Goal: Task Accomplishment & Management: Use online tool/utility

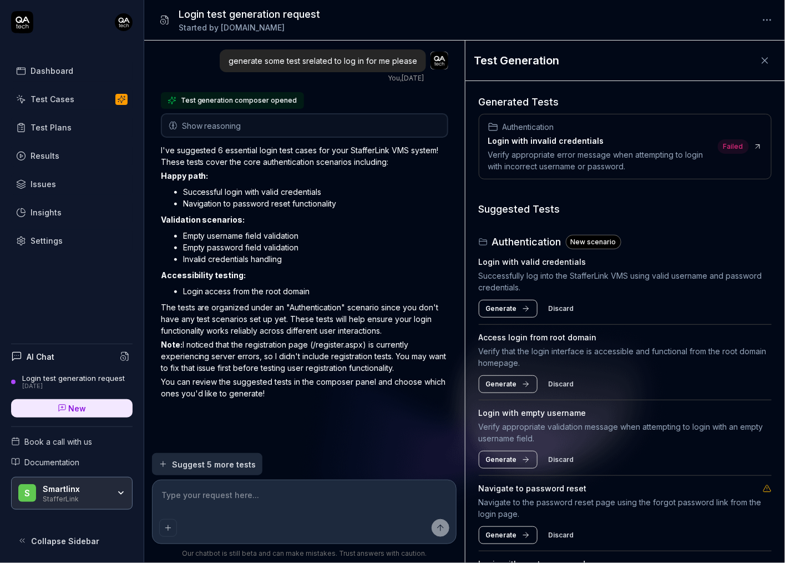
type textarea "*"
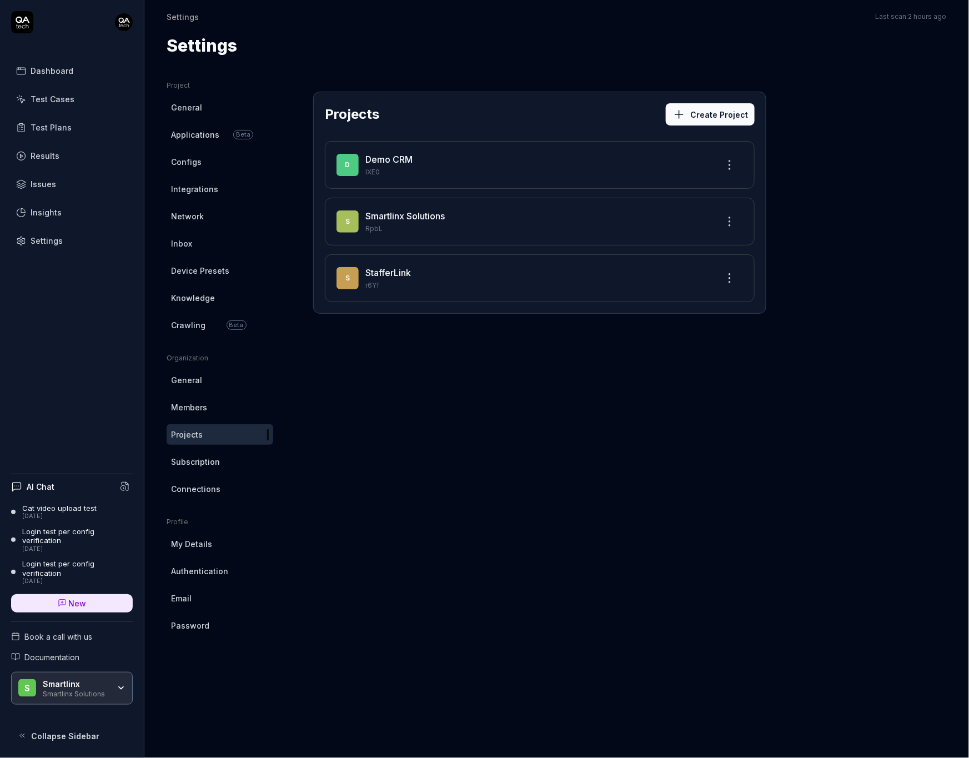
click at [127, 27] on html "Dashboard Test Cases Test Plans Results Issues Insights Settings AI Chat Cat vi…" at bounding box center [484, 379] width 969 height 758
click at [22, 16] on html "Dashboard Test Cases Test Plans Results Issues Insights Settings AI Chat Cat vi…" at bounding box center [484, 379] width 969 height 758
click at [22, 21] on icon at bounding box center [23, 20] width 14 height 7
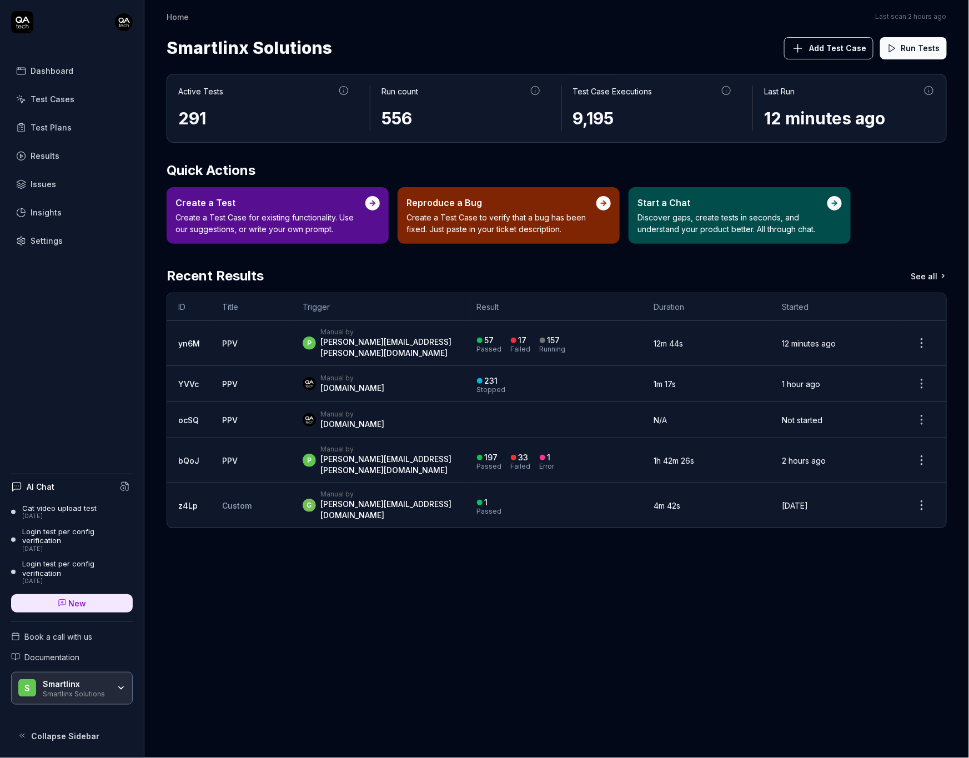
click at [834, 53] on span "Add Test Case" at bounding box center [837, 48] width 57 height 12
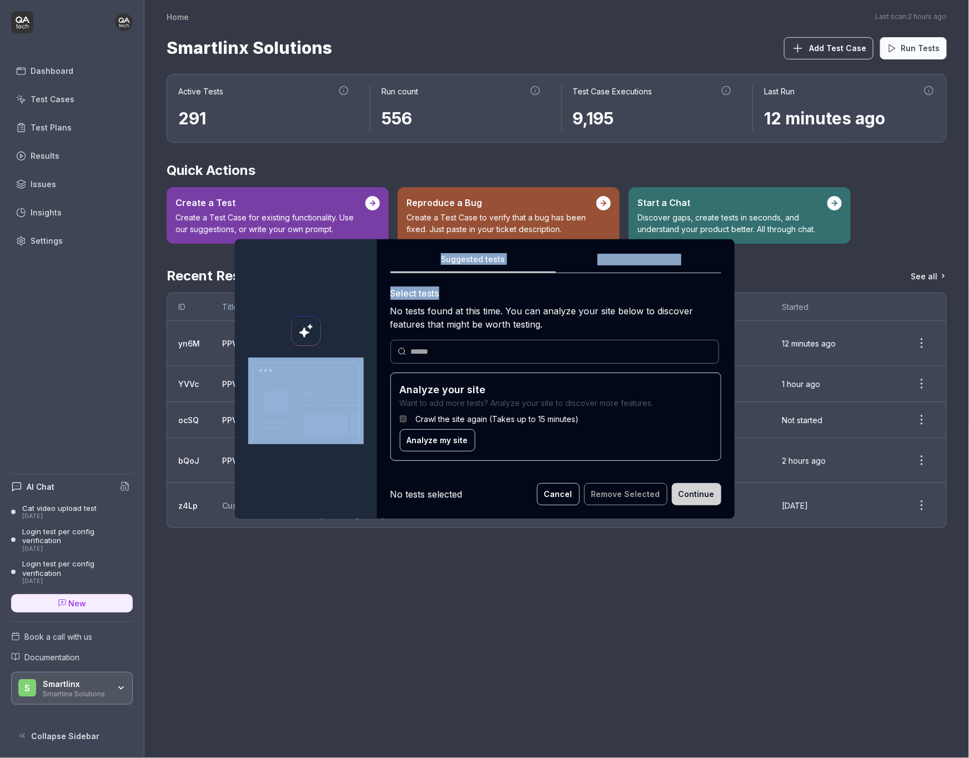
drag, startPoint x: 436, startPoint y: 292, endPoint x: 369, endPoint y: 294, distance: 67.2
click at [369, 294] on div "Suggested tests Suggested tests Create your own test Select tests No tests foun…" at bounding box center [485, 378] width 500 height 279
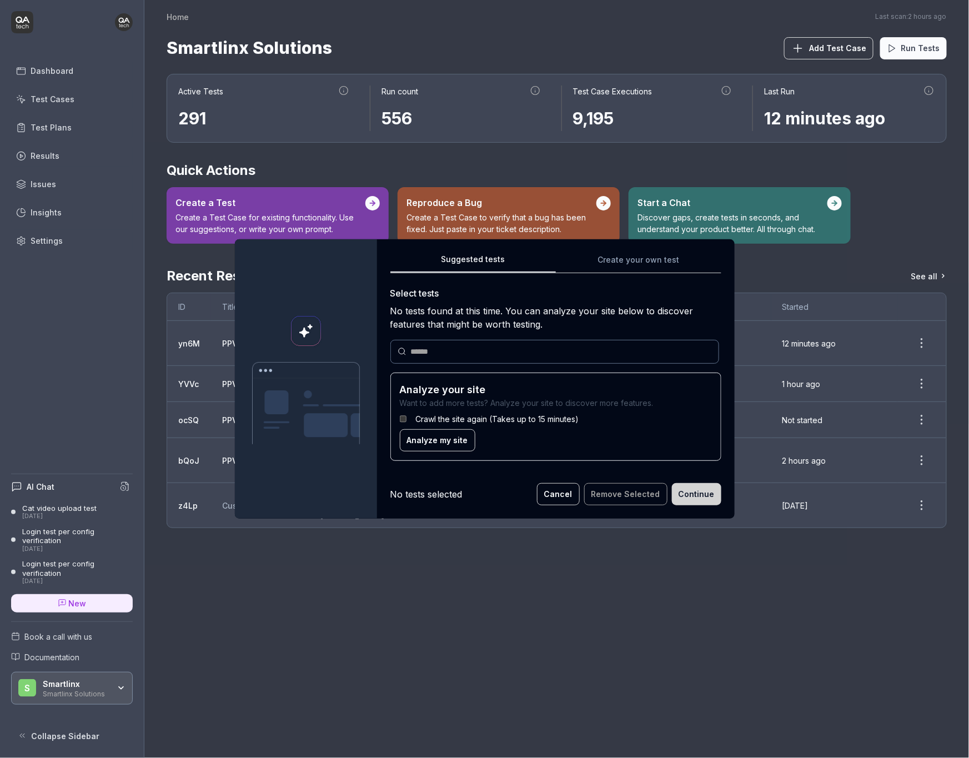
click at [478, 291] on div "Select tests" at bounding box center [555, 292] width 331 height 13
drag, startPoint x: 502, startPoint y: 260, endPoint x: 439, endPoint y: 261, distance: 63.3
click at [439, 261] on button "Suggested tests" at bounding box center [472, 263] width 165 height 20
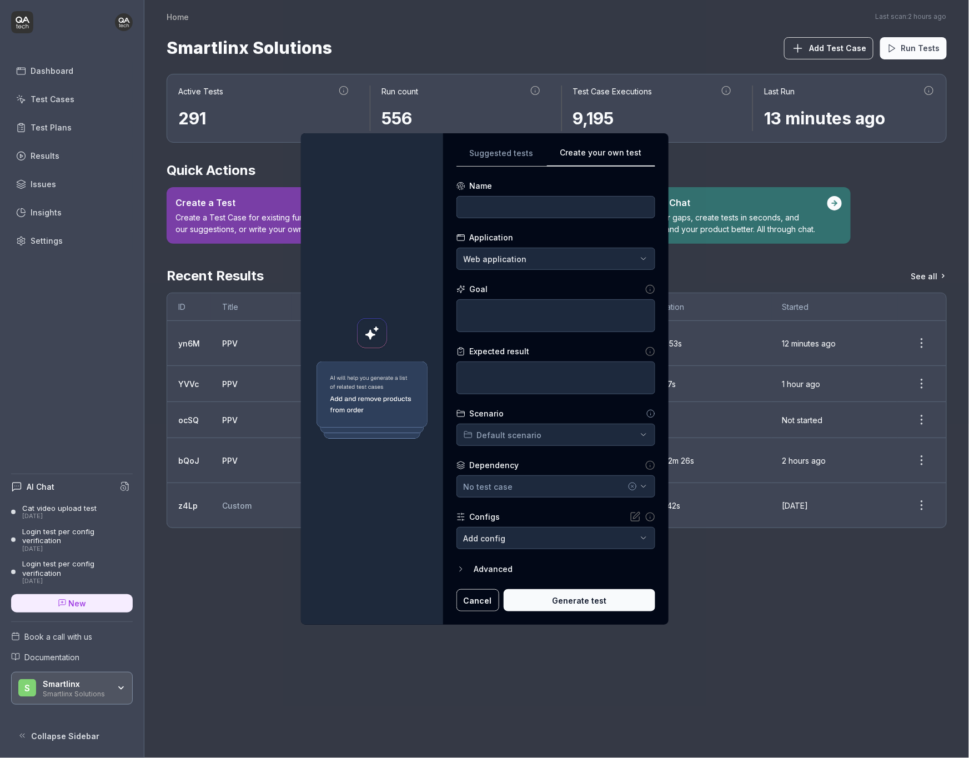
drag, startPoint x: 595, startPoint y: 259, endPoint x: 609, endPoint y: 139, distance: 121.4
click at [609, 140] on div "**********" at bounding box center [555, 379] width 225 height 492
